Goal: Obtain resource: Download file/media

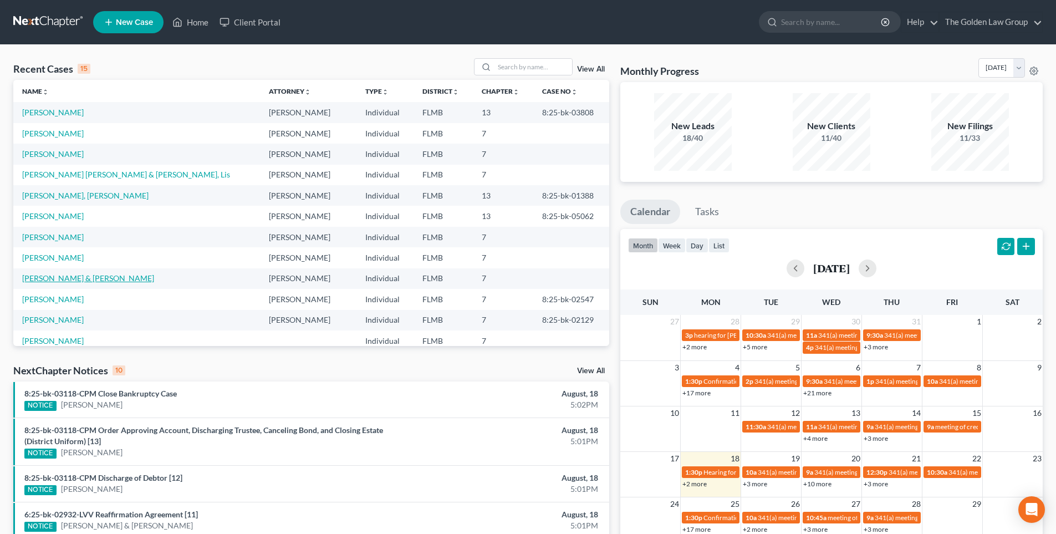
click at [125, 280] on link "[PERSON_NAME] & [PERSON_NAME]" at bounding box center [88, 277] width 132 height 9
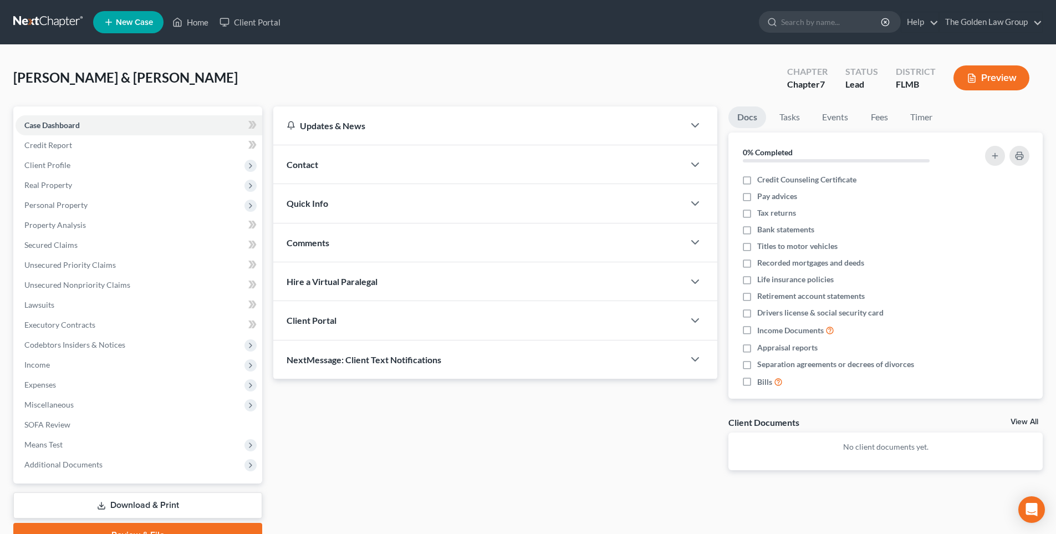
click at [989, 81] on button "Preview" at bounding box center [991, 77] width 76 height 25
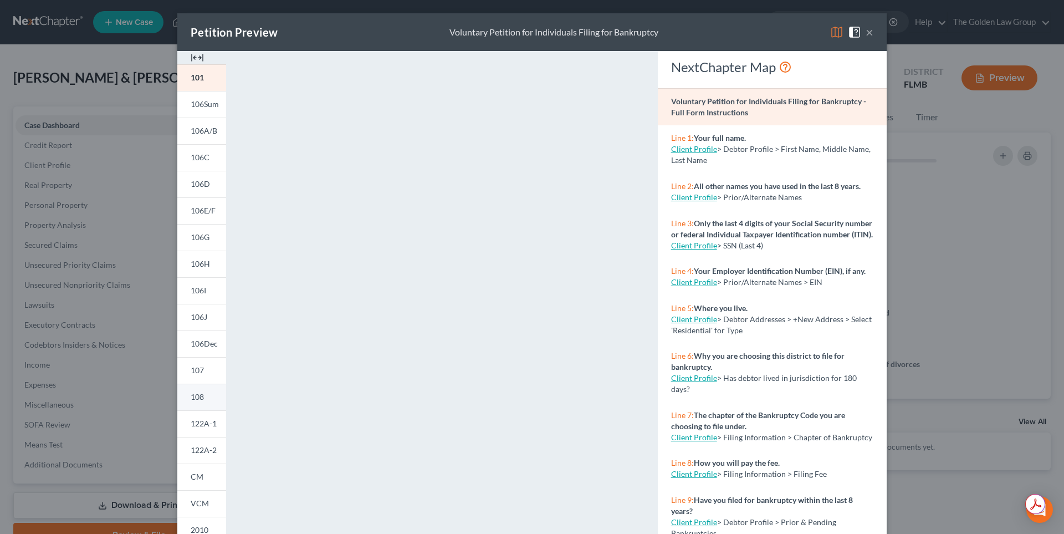
scroll to position [91, 0]
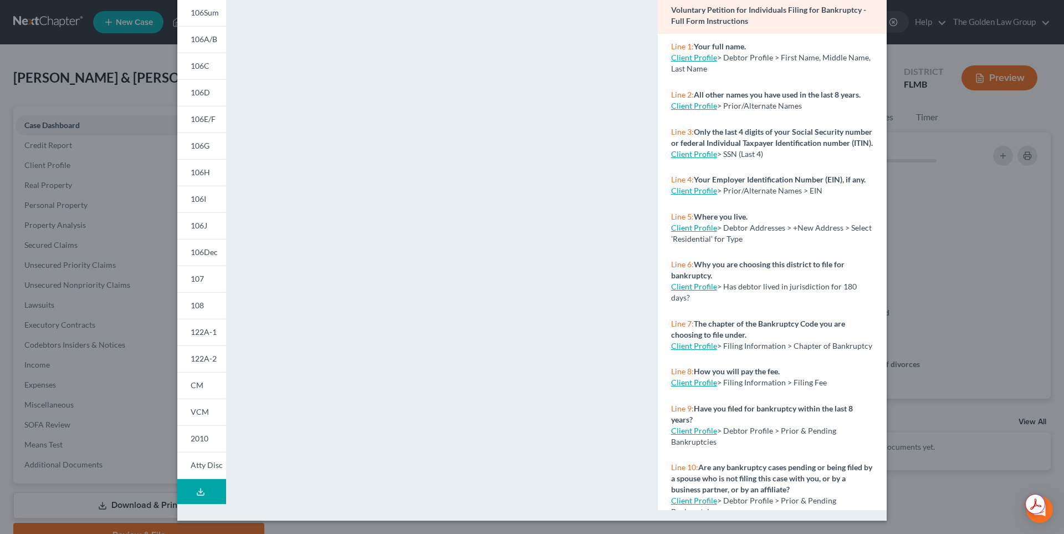
click at [199, 491] on polyline at bounding box center [201, 491] width 4 height 2
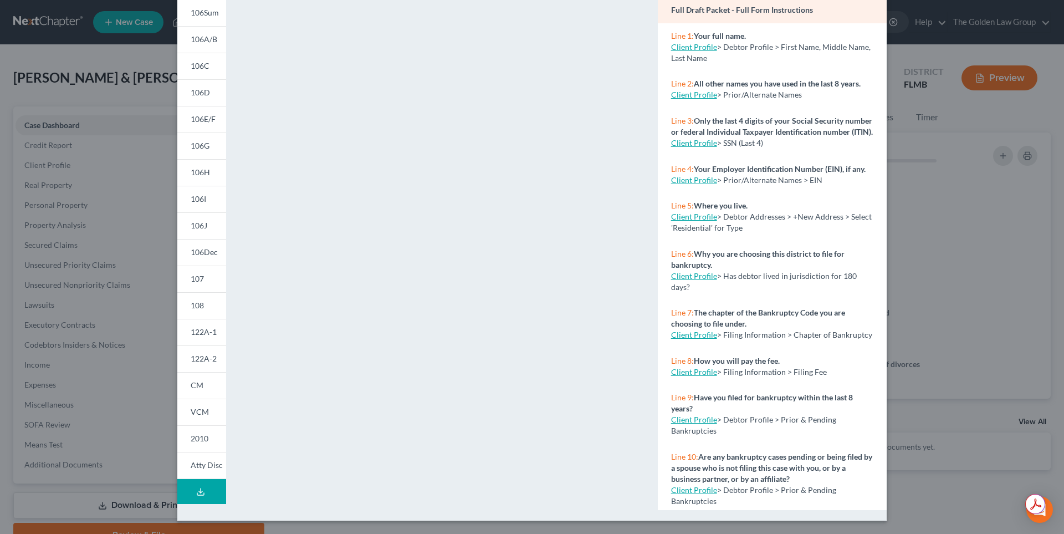
scroll to position [0, 0]
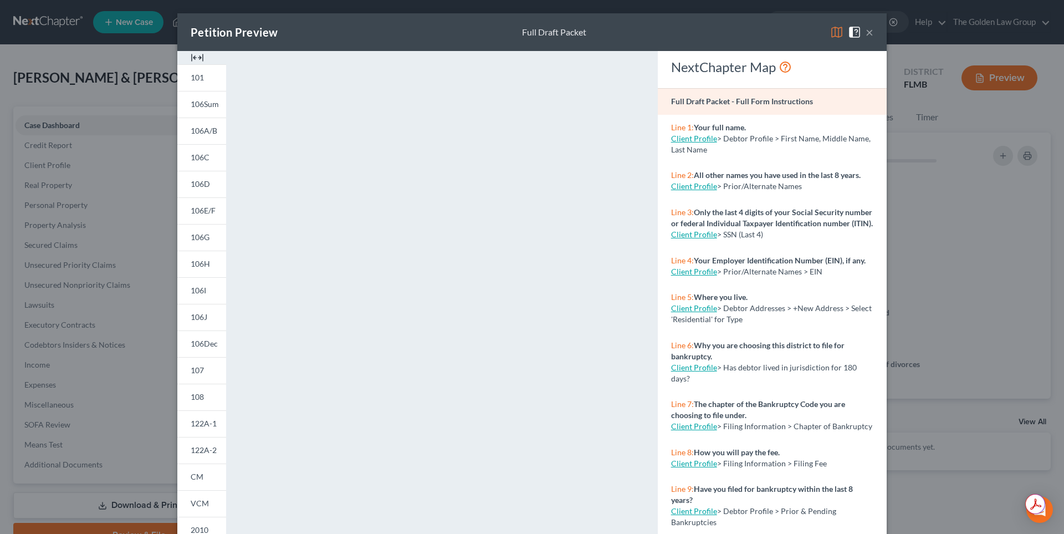
click at [868, 32] on button "×" at bounding box center [870, 31] width 8 height 13
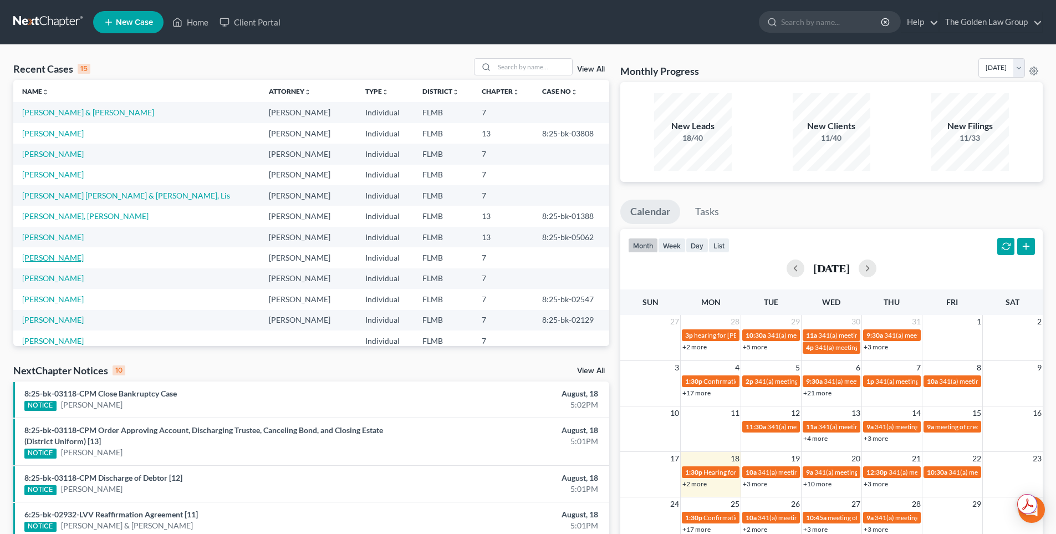
click at [45, 258] on link "[PERSON_NAME]" at bounding box center [53, 257] width 62 height 9
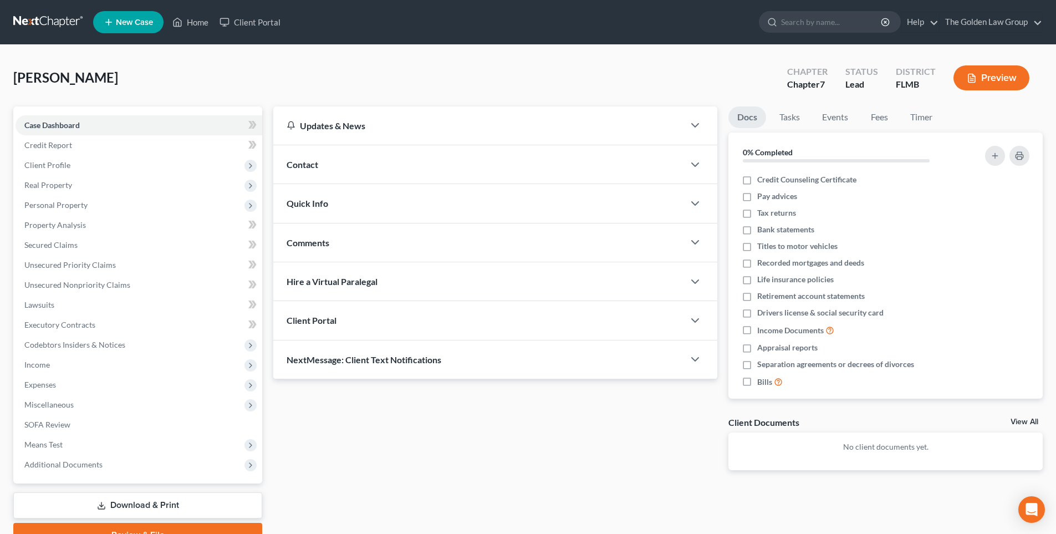
click at [998, 78] on button "Preview" at bounding box center [991, 77] width 76 height 25
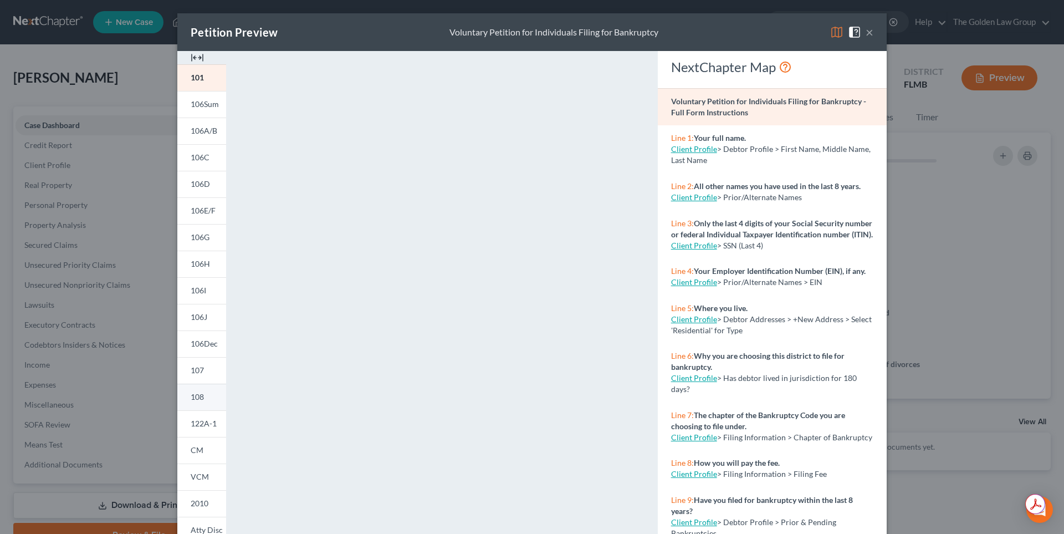
scroll to position [91, 0]
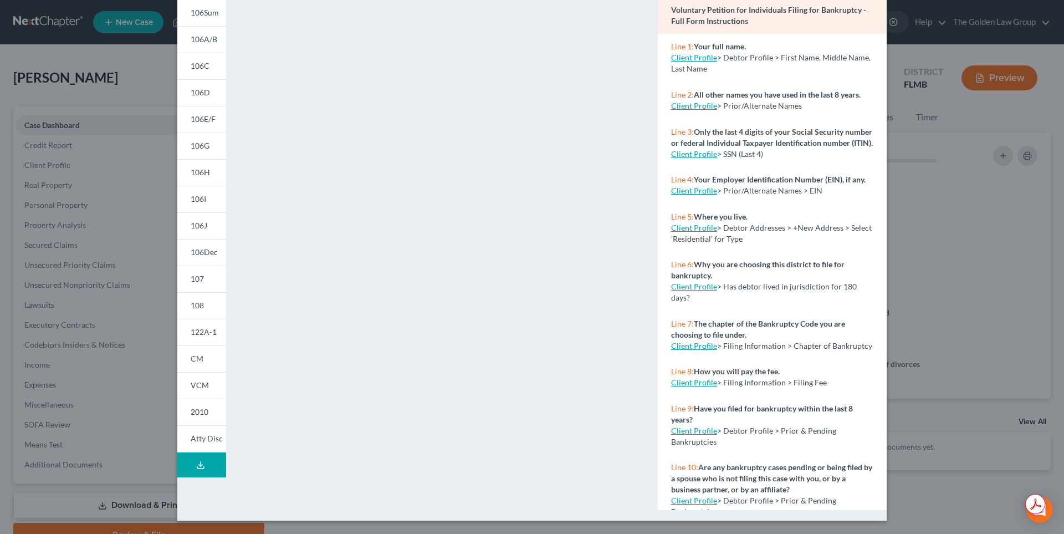
click at [199, 466] on polyline at bounding box center [201, 465] width 4 height 2
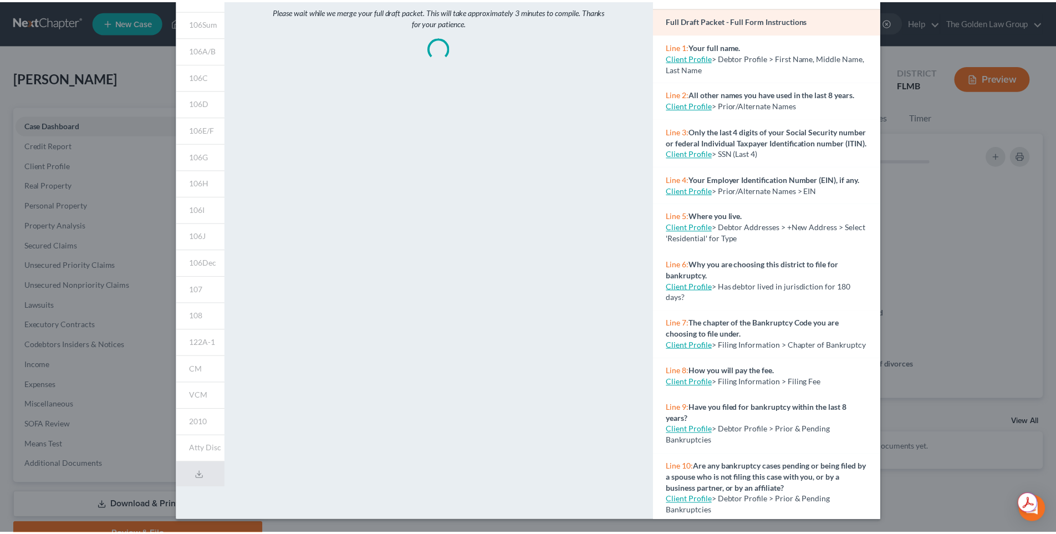
scroll to position [0, 0]
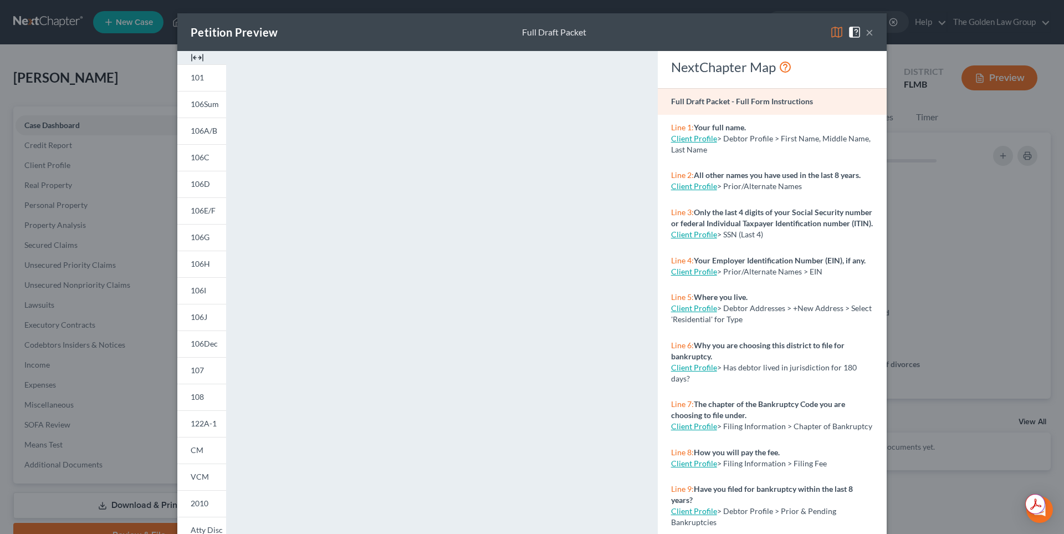
click at [866, 35] on button "×" at bounding box center [870, 31] width 8 height 13
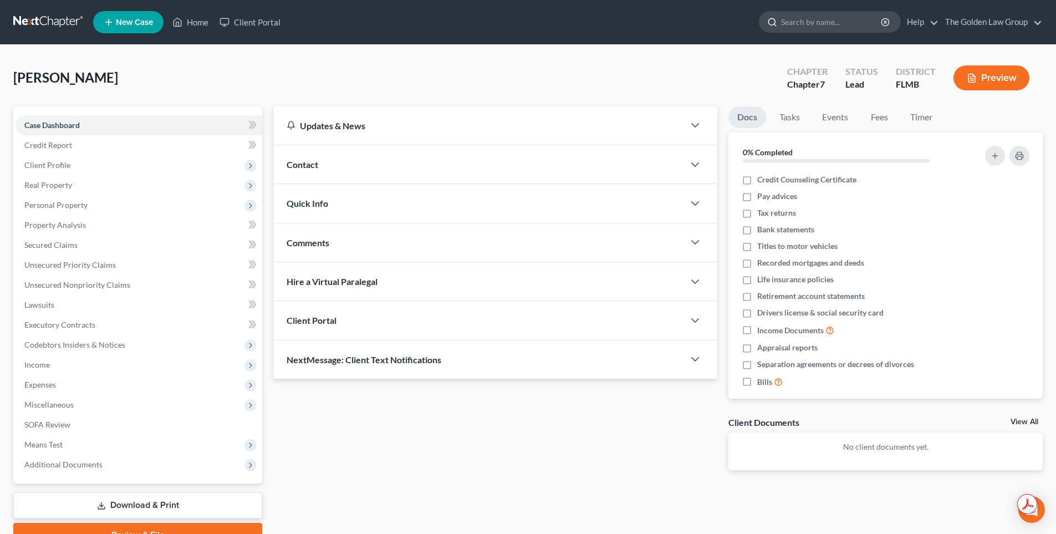
click at [796, 24] on input "search" at bounding box center [831, 22] width 101 height 21
type input "[PERSON_NAME]"
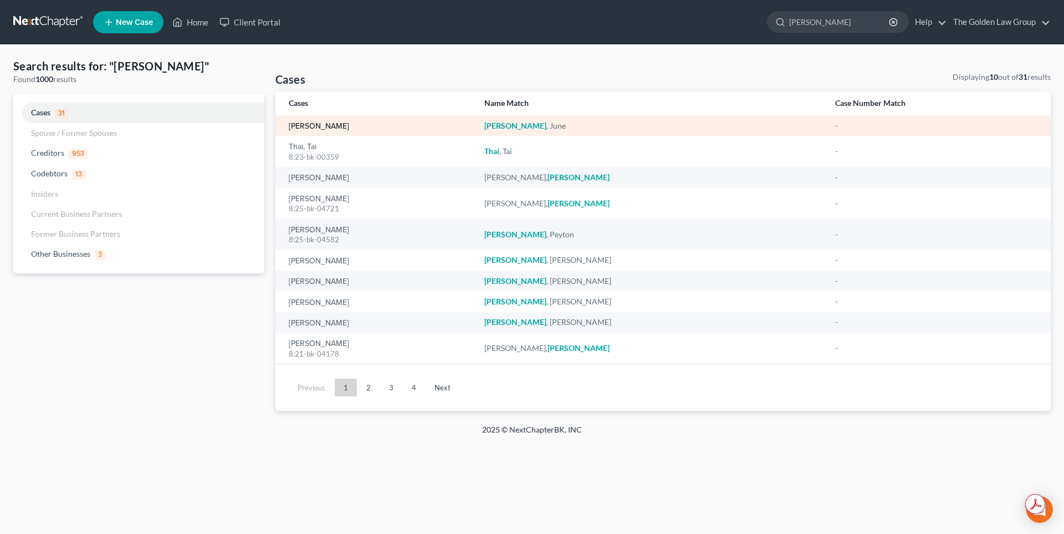
click at [316, 126] on link "[PERSON_NAME]" at bounding box center [319, 126] width 60 height 8
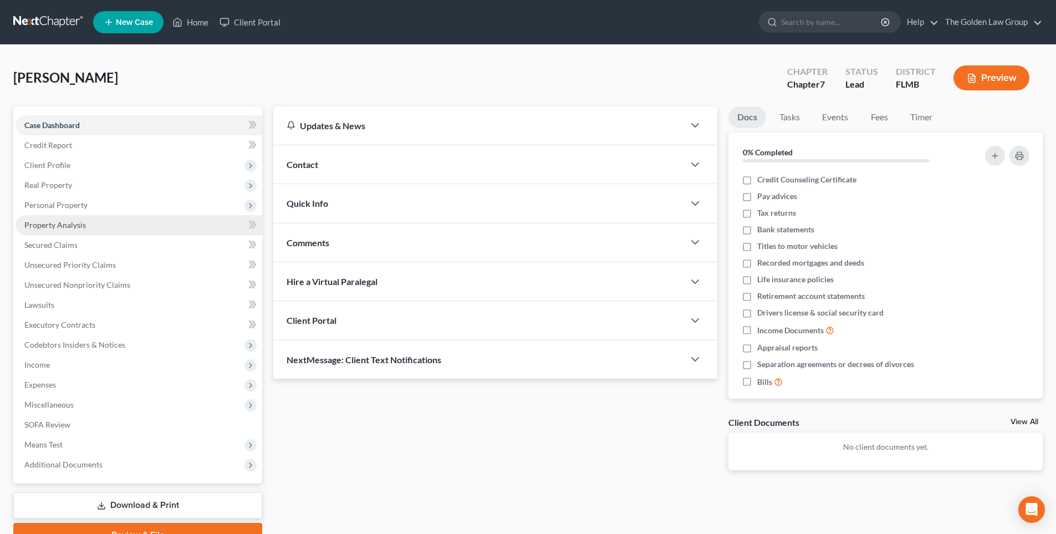
click at [55, 227] on span "Property Analysis" at bounding box center [55, 224] width 62 height 9
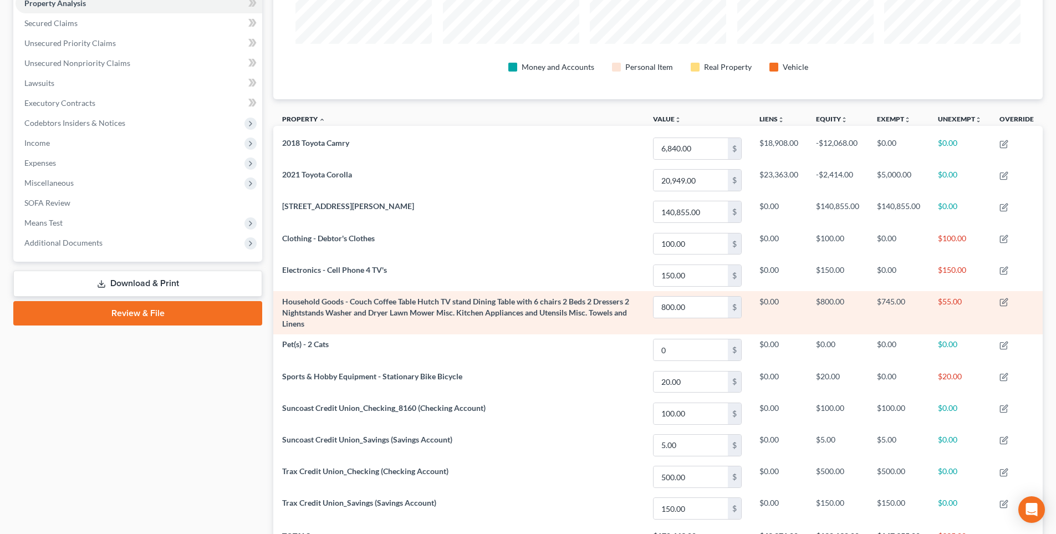
scroll to position [277, 0]
